Goal: Task Accomplishment & Management: Manage account settings

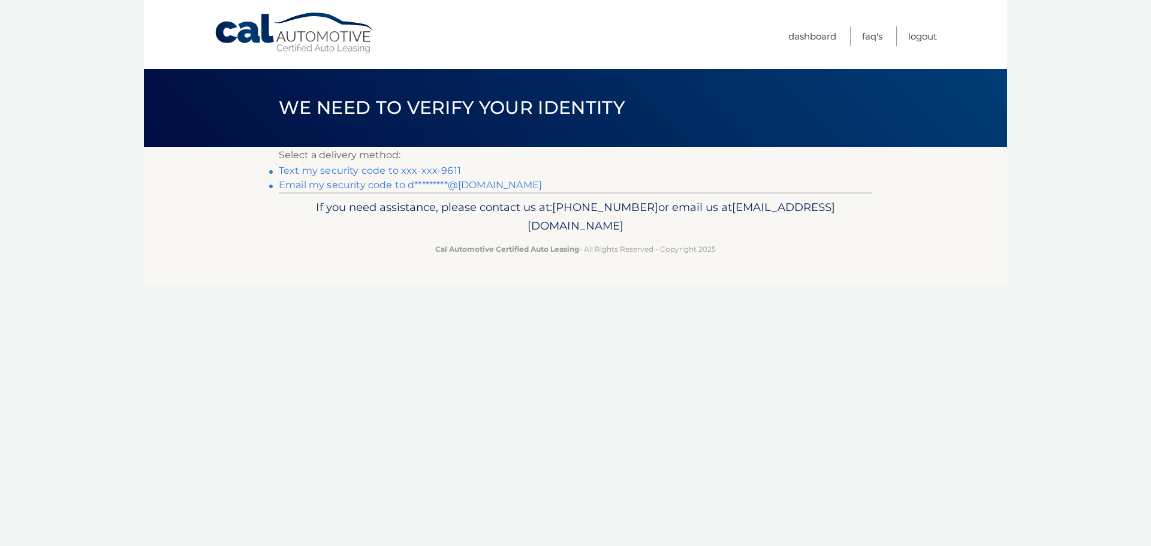
click at [388, 172] on link "Text my security code to xxx-xxx-9611" at bounding box center [370, 170] width 182 height 11
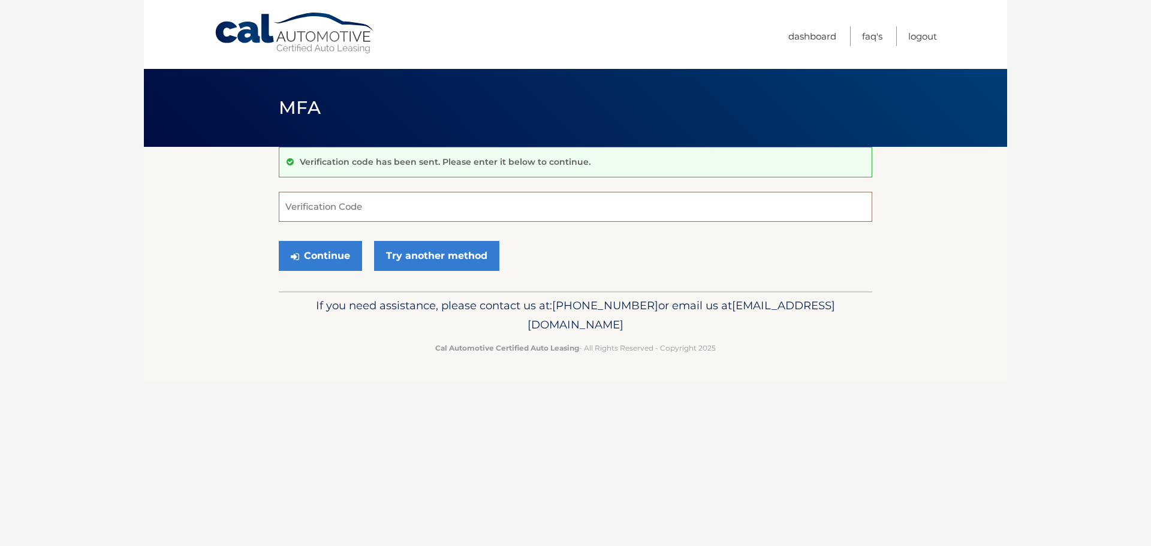
click at [361, 216] on input "Verification Code" at bounding box center [575, 207] width 593 height 30
type input "927808"
click at [279, 241] on button "Continue" at bounding box center [320, 256] width 83 height 30
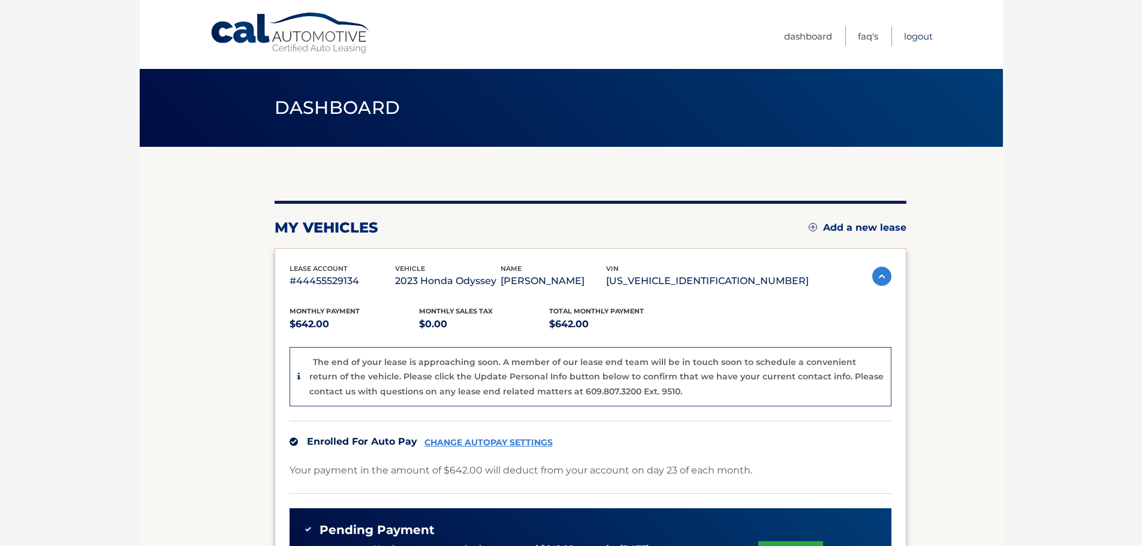
click at [919, 38] on link "Logout" at bounding box center [918, 36] width 29 height 20
